Goal: Task Accomplishment & Management: Use online tool/utility

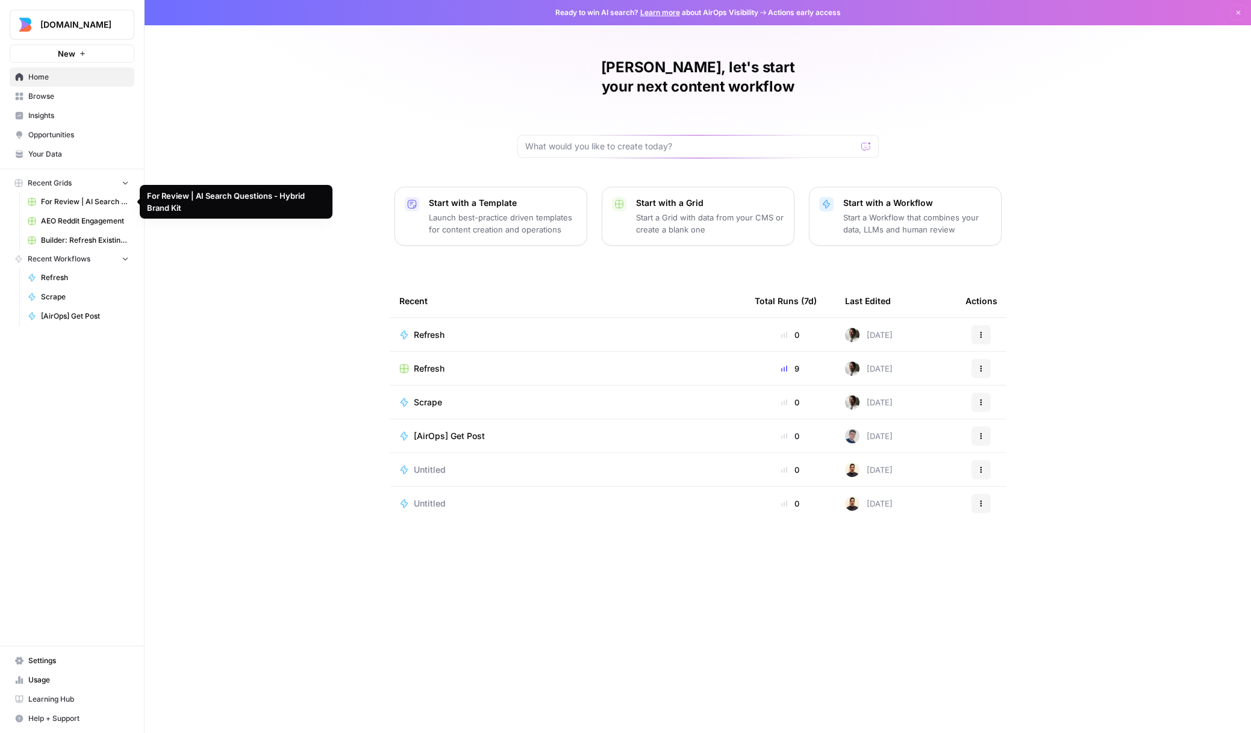
click at [82, 197] on span "For Review | AI Search Questions - Hybrid Brand Kit" at bounding box center [85, 201] width 88 height 11
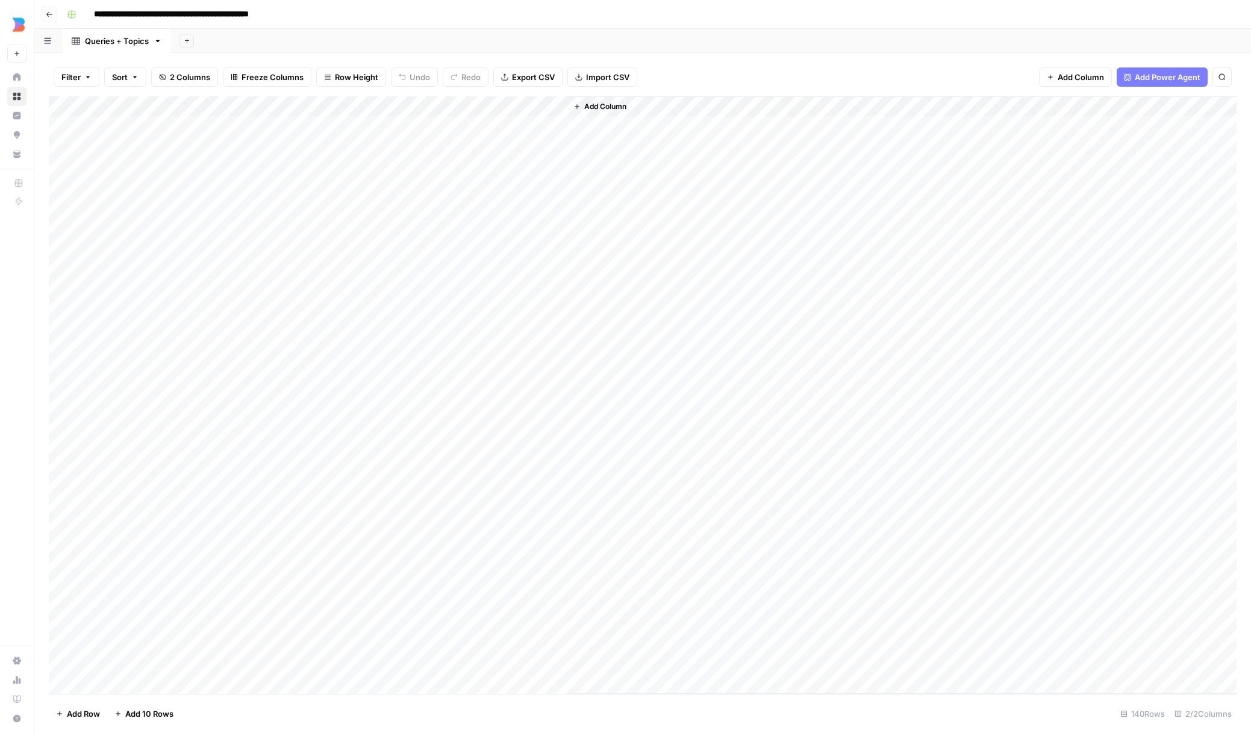
click at [61, 126] on div "Add Column" at bounding box center [643, 395] width 1188 height 598
click at [63, 167] on div "Add Column" at bounding box center [643, 395] width 1188 height 598
click at [63, 230] on div "Add Column" at bounding box center [643, 395] width 1188 height 598
click at [64, 231] on div "Add Column" at bounding box center [643, 395] width 1188 height 598
click at [61, 250] on div "Add Column" at bounding box center [643, 395] width 1188 height 598
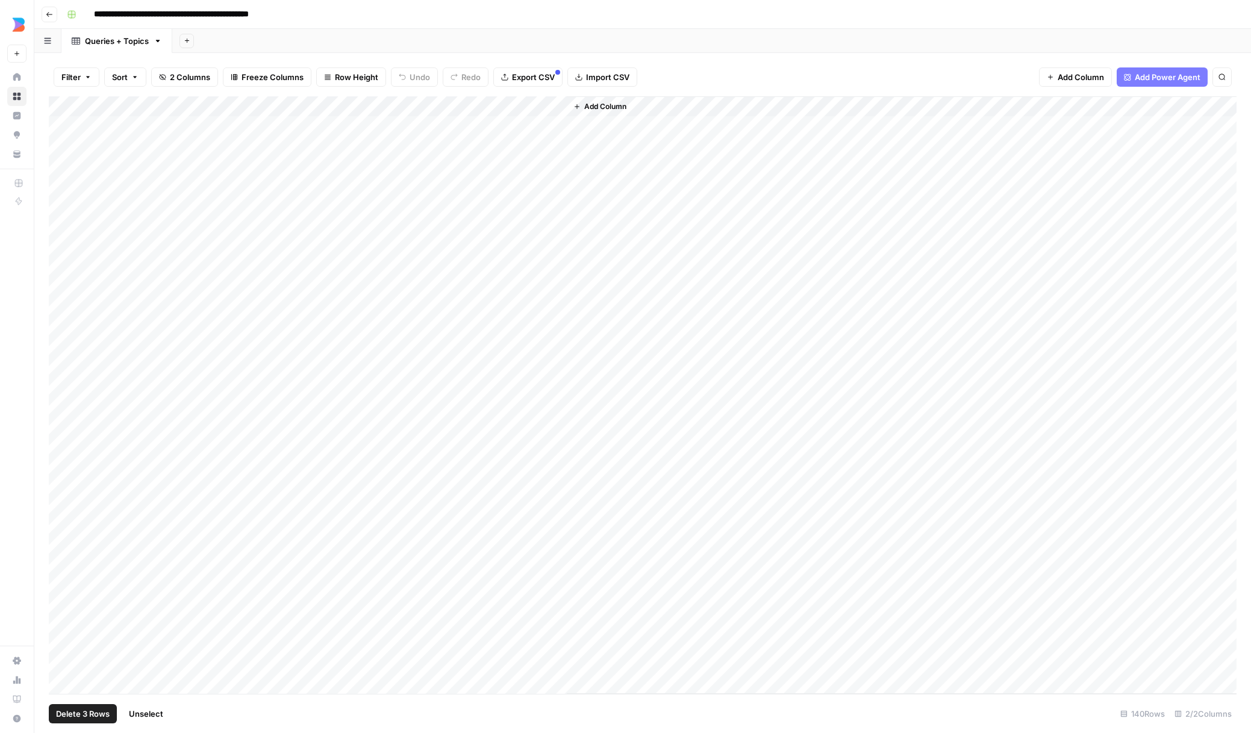
click at [67, 348] on div "Add Column" at bounding box center [643, 395] width 1188 height 598
click at [62, 433] on div "Add Column" at bounding box center [643, 395] width 1188 height 598
click at [63, 443] on div "Add Column" at bounding box center [643, 395] width 1188 height 598
click at [63, 471] on div "Add Column" at bounding box center [643, 395] width 1188 height 598
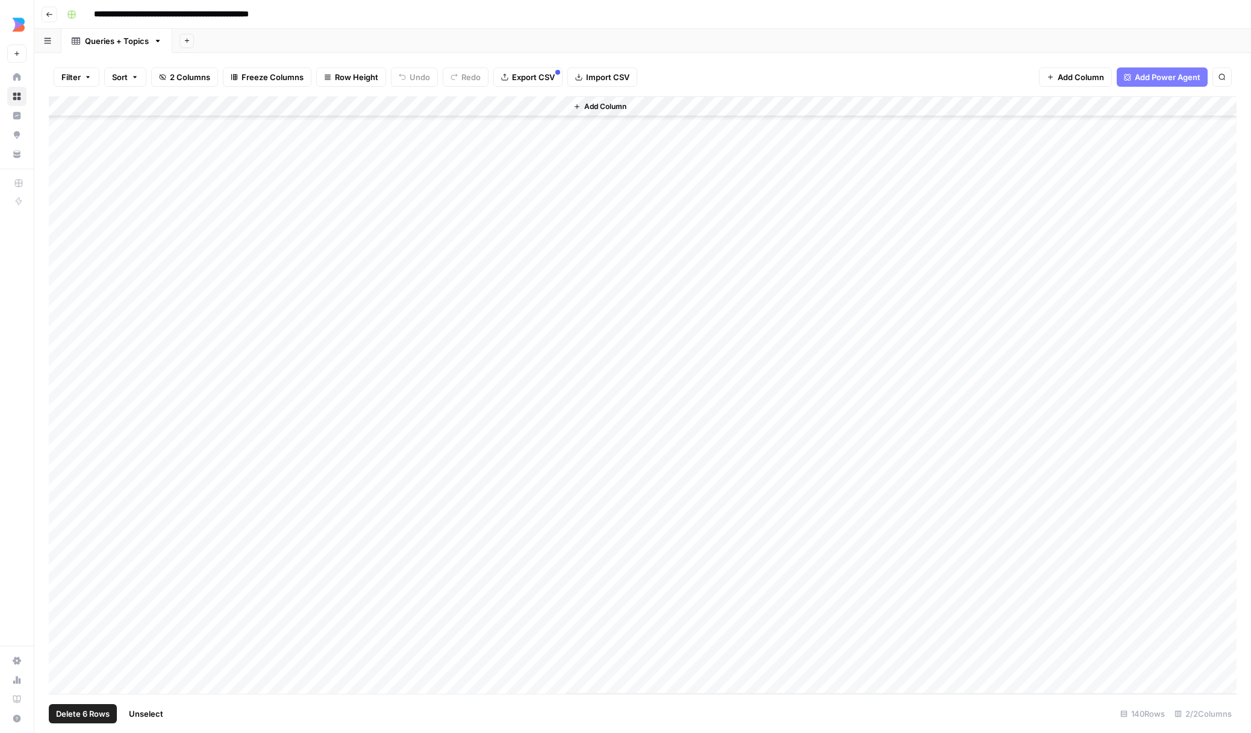
click at [61, 465] on div "Add Column" at bounding box center [643, 395] width 1188 height 598
click at [58, 304] on div "Add Column" at bounding box center [643, 395] width 1188 height 598
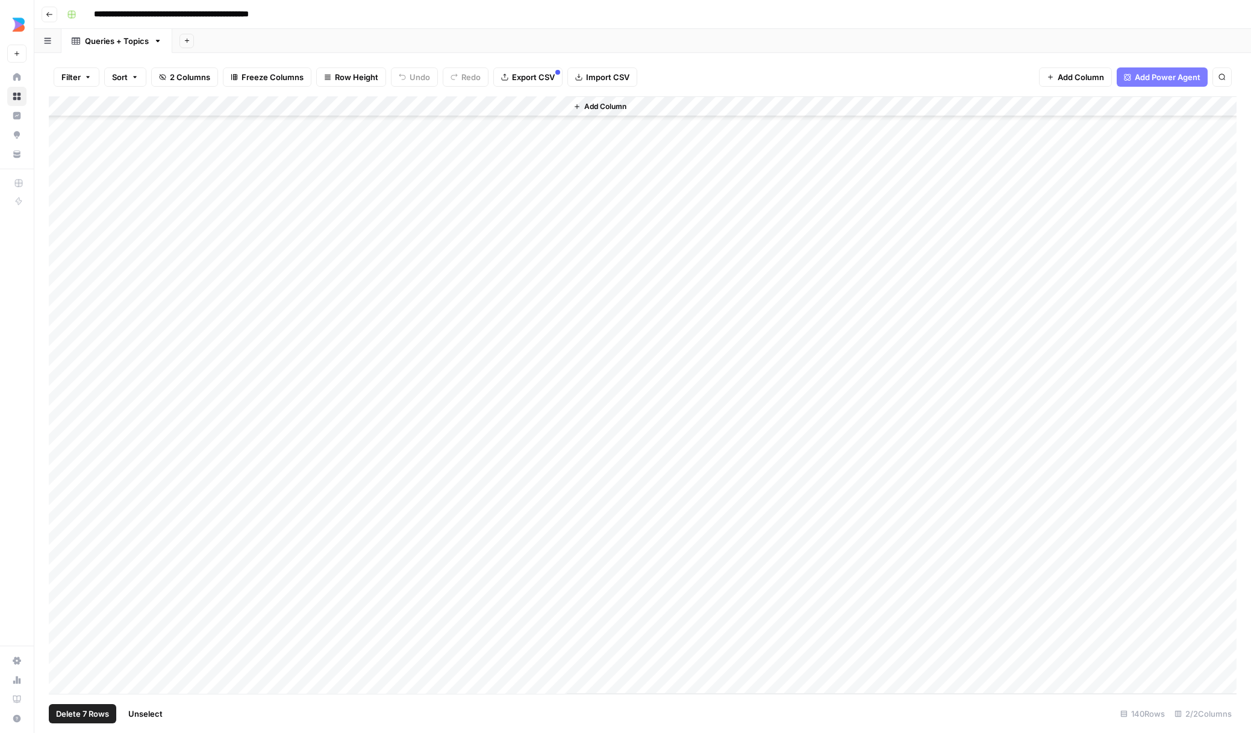
click at [63, 370] on div "Add Column" at bounding box center [643, 395] width 1188 height 598
click at [61, 373] on div "Add Column" at bounding box center [643, 395] width 1188 height 598
click at [60, 396] on div "Add Column" at bounding box center [643, 395] width 1188 height 598
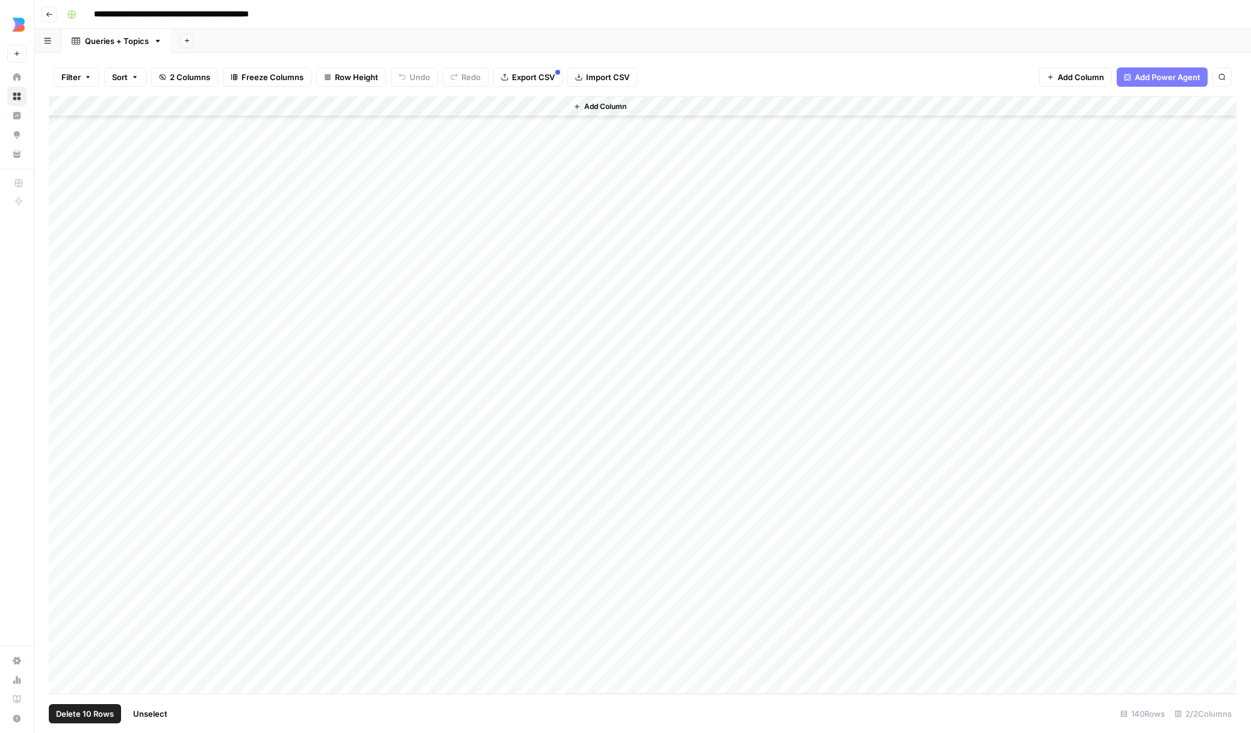
click at [60, 376] on div "Add Column" at bounding box center [643, 395] width 1188 height 598
click at [61, 352] on div "Add Column" at bounding box center [643, 395] width 1188 height 598
click at [63, 390] on div "Add Column" at bounding box center [643, 395] width 1188 height 598
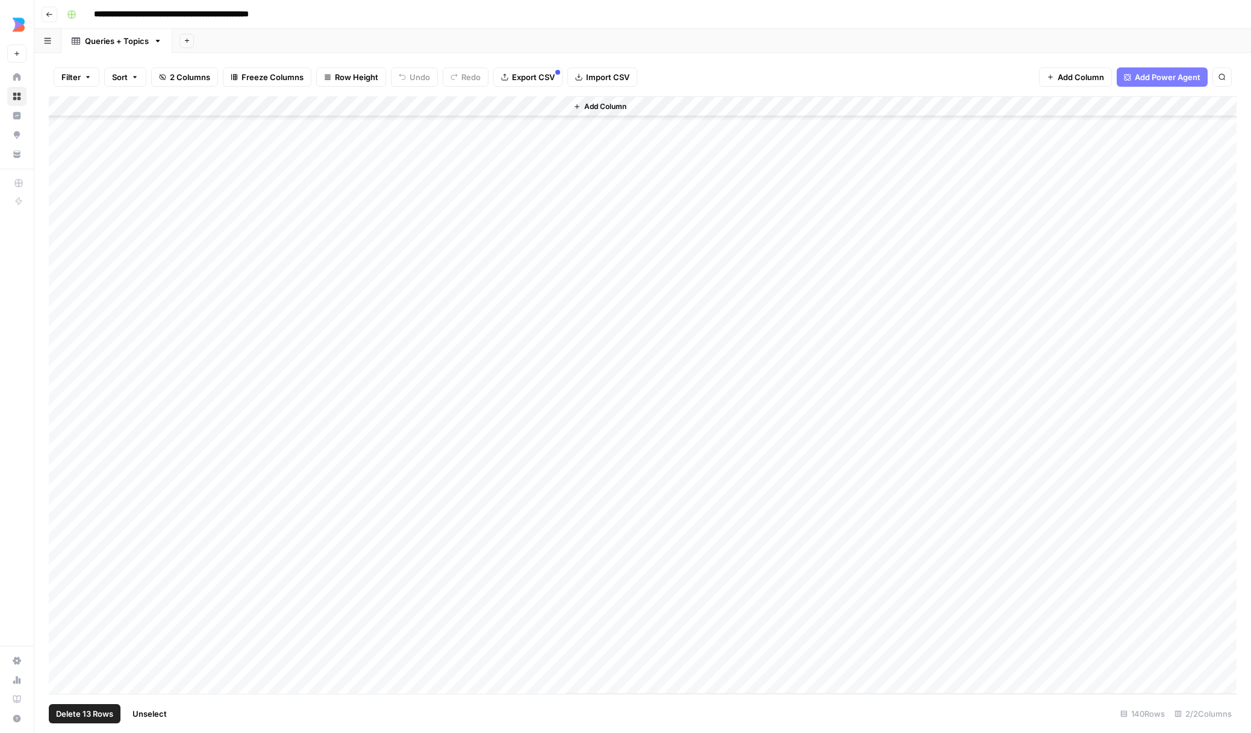
click at [59, 319] on div "Add Column" at bounding box center [643, 395] width 1188 height 598
click at [59, 236] on div "Add Column" at bounding box center [643, 395] width 1188 height 598
click at [59, 248] on div "Add Column" at bounding box center [643, 395] width 1188 height 598
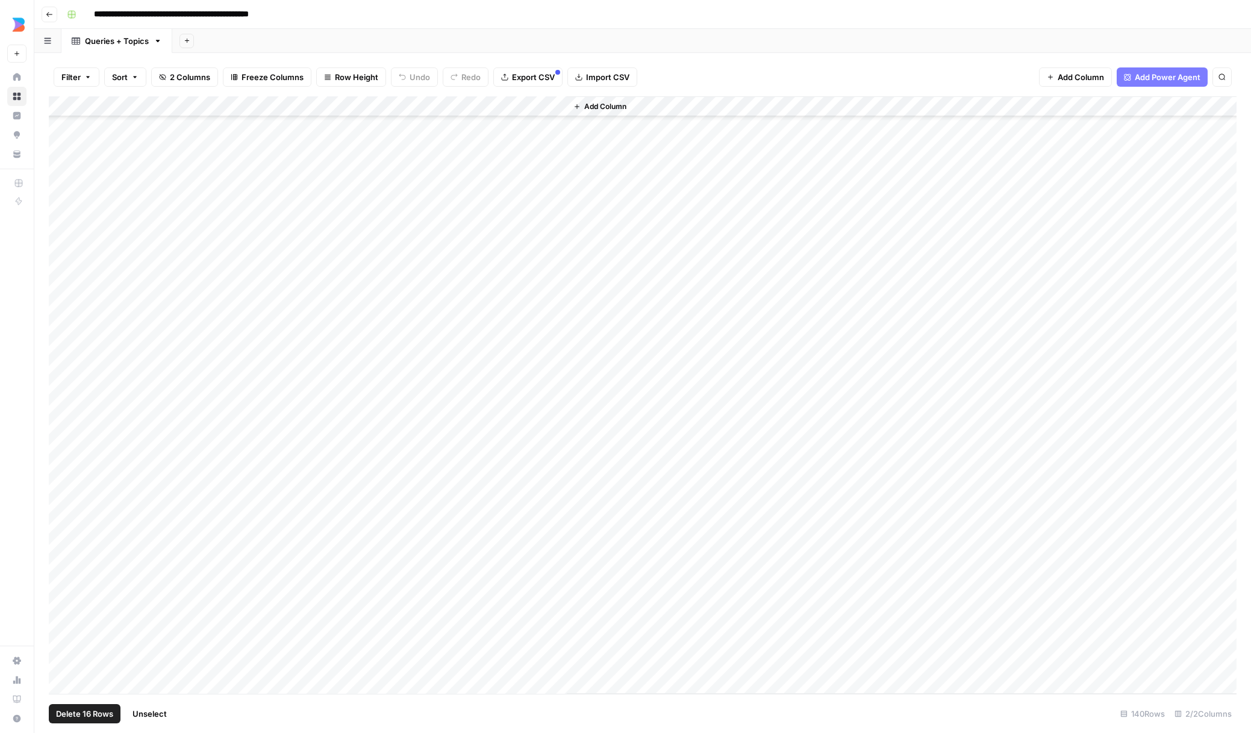
click at [60, 328] on div "Add Column" at bounding box center [643, 395] width 1188 height 598
click at [60, 227] on div "Add Column" at bounding box center [643, 395] width 1188 height 598
click at [63, 188] on div "Add Column" at bounding box center [643, 395] width 1188 height 598
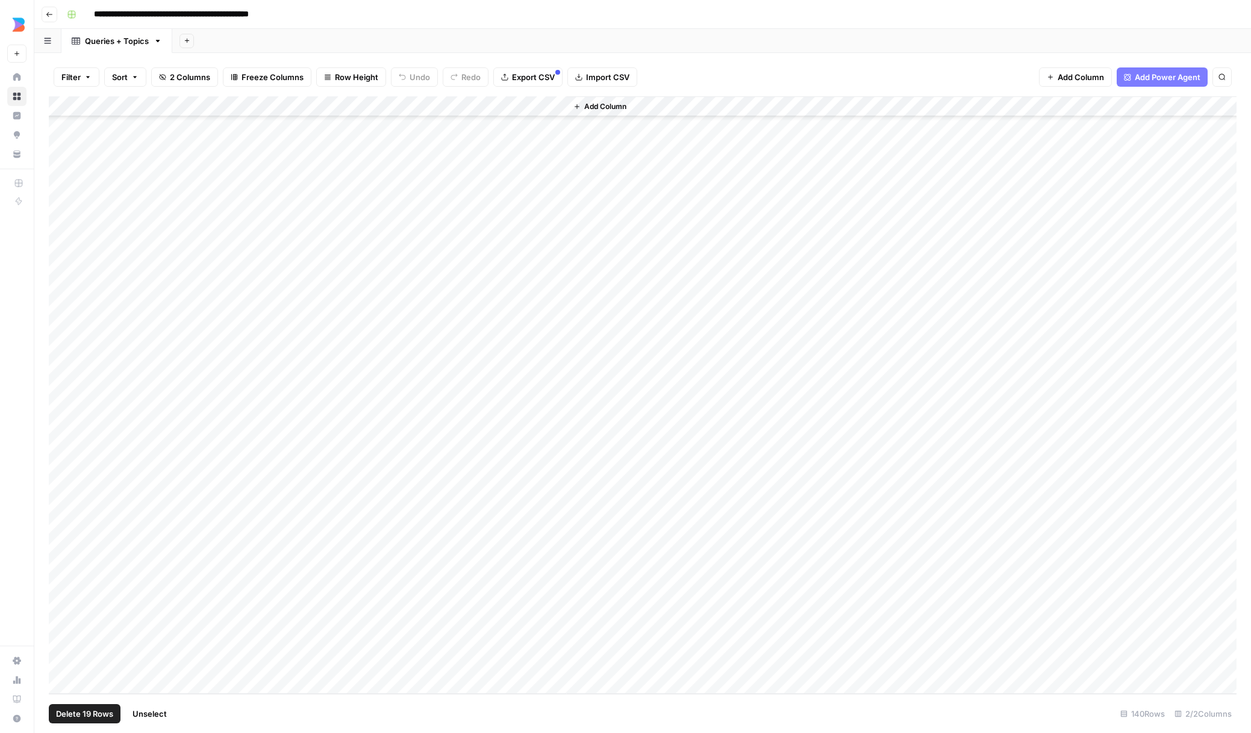
click at [61, 502] on div "Add Column" at bounding box center [643, 395] width 1188 height 598
click at [66, 397] on div "Add Column" at bounding box center [643, 395] width 1188 height 598
click at [63, 296] on div "Add Column" at bounding box center [643, 395] width 1188 height 598
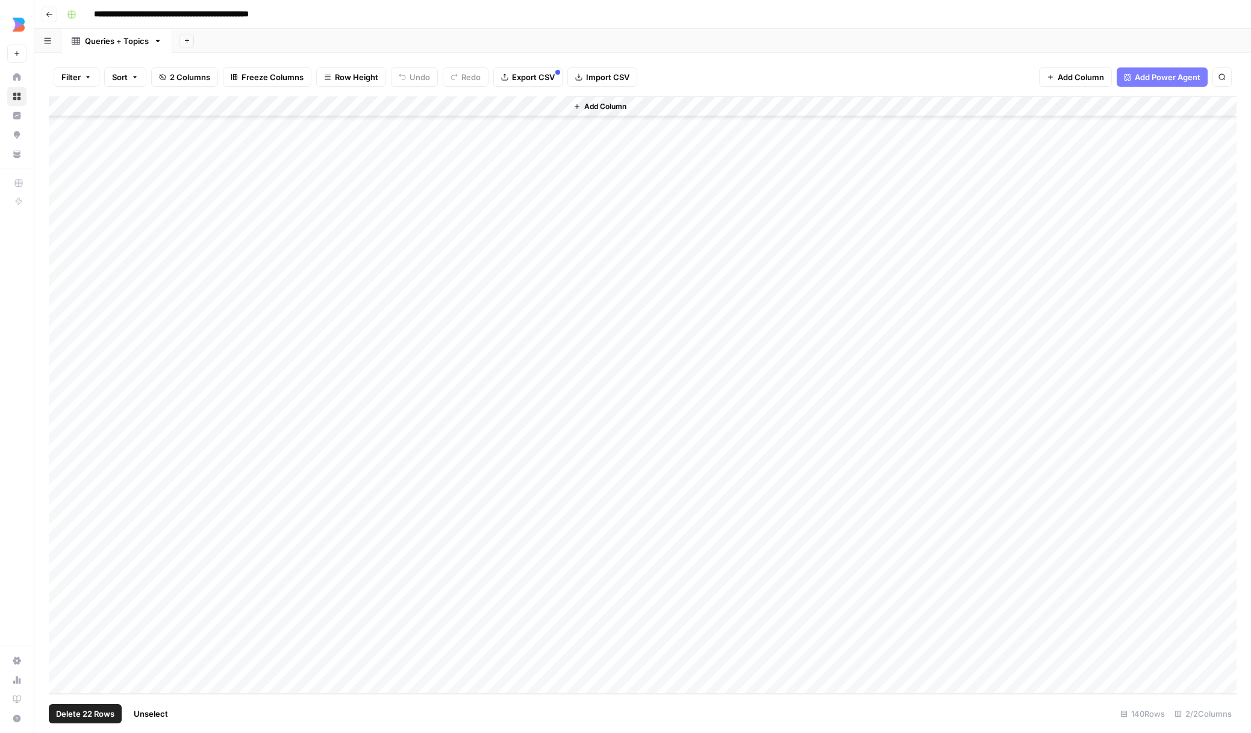
click at [63, 277] on div "Add Column" at bounding box center [643, 395] width 1188 height 598
click at [83, 706] on button "Delete 23 Rows" at bounding box center [85, 713] width 73 height 19
click at [578, 137] on span "Delete" at bounding box center [583, 139] width 26 height 12
